Goal: Task Accomplishment & Management: Manage account settings

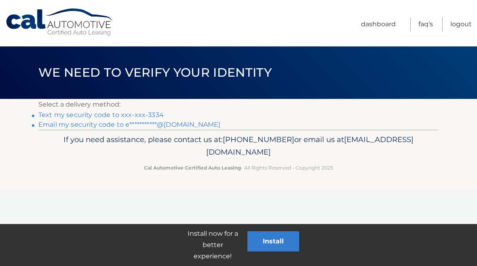
click at [198, 125] on link "**********" at bounding box center [129, 125] width 182 height 8
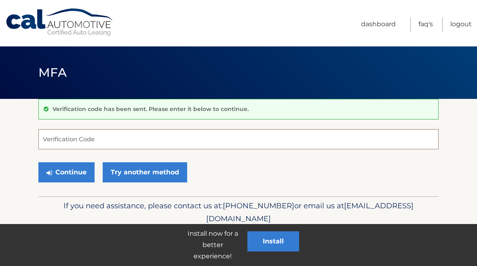
click at [90, 135] on input "Verification Code" at bounding box center [238, 139] width 400 height 20
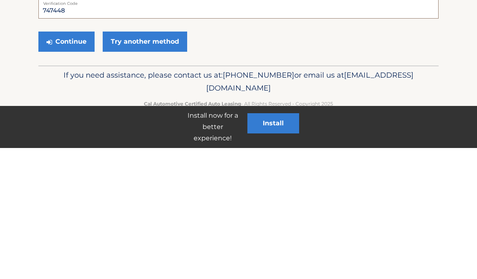
type input "747448"
click at [75, 162] on button "Continue" at bounding box center [66, 172] width 56 height 20
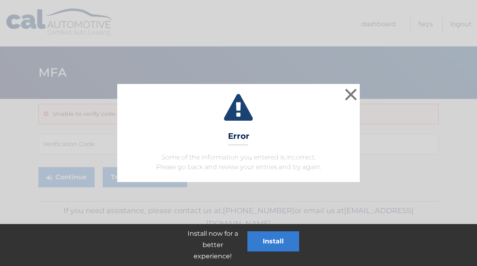
click at [347, 93] on button "×" at bounding box center [350, 94] width 16 height 16
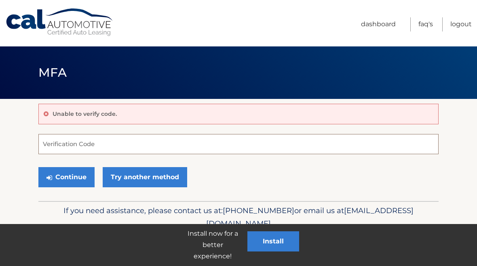
click at [92, 146] on input "Verification Code" at bounding box center [238, 144] width 400 height 20
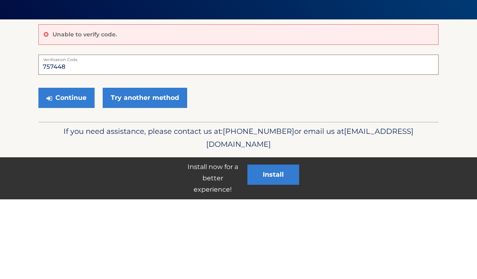
type input "757448"
click at [76, 167] on button "Continue" at bounding box center [66, 177] width 56 height 20
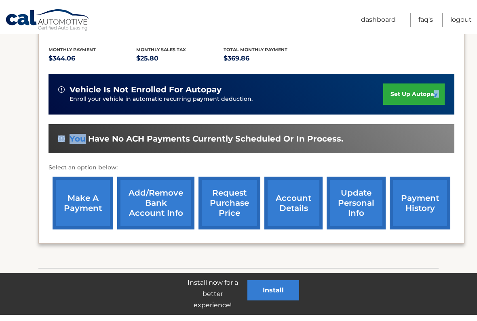
scroll to position [166, 0]
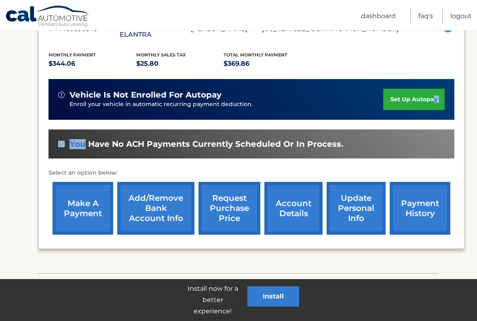
click at [93, 199] on link "make a payment" at bounding box center [83, 208] width 61 height 53
click at [100, 182] on link "make a payment" at bounding box center [83, 208] width 61 height 53
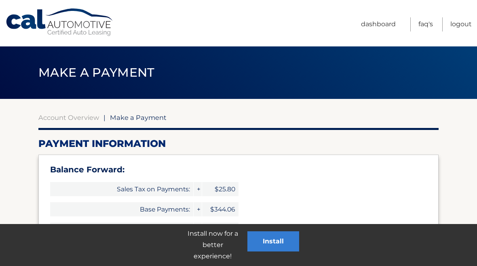
select select "YzFmNzA5M2UtOGM3NC00Yzk3LWExNDEtYjU0ZjEzMWIxM2Ex"
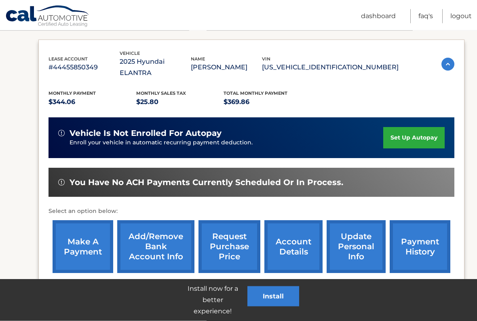
scroll to position [130, 0]
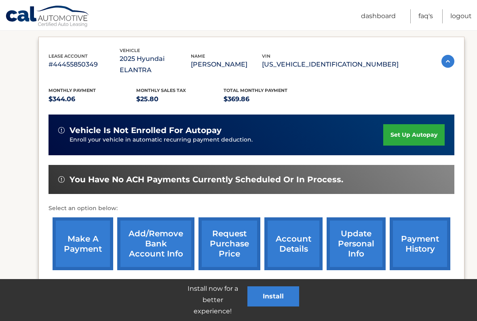
click at [424, 235] on link "payment history" at bounding box center [419, 244] width 61 height 53
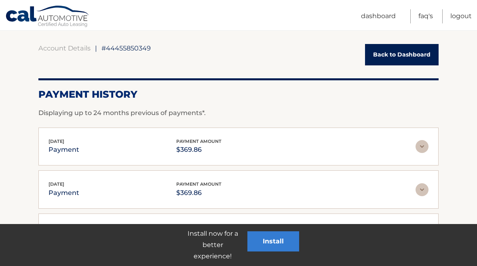
scroll to position [69, 0]
